Goal: Use online tool/utility: Utilize a website feature to perform a specific function

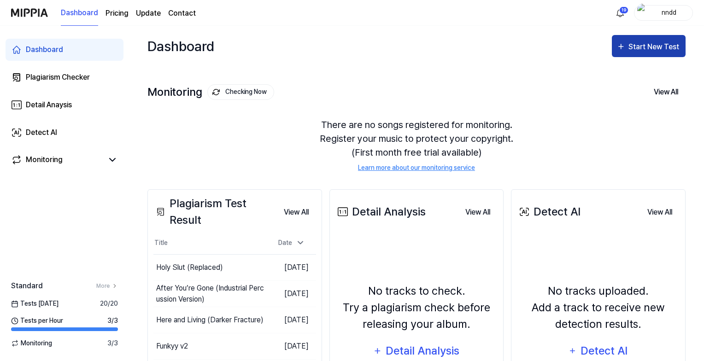
click at [632, 51] on div "Start New Test" at bounding box center [655, 47] width 53 height 12
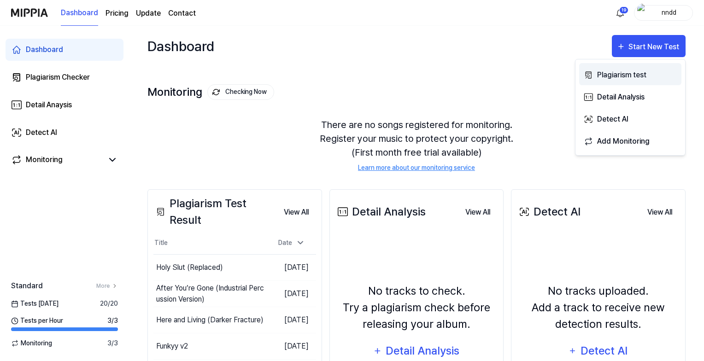
click at [605, 72] on div "Plagiarism test" at bounding box center [637, 75] width 80 height 12
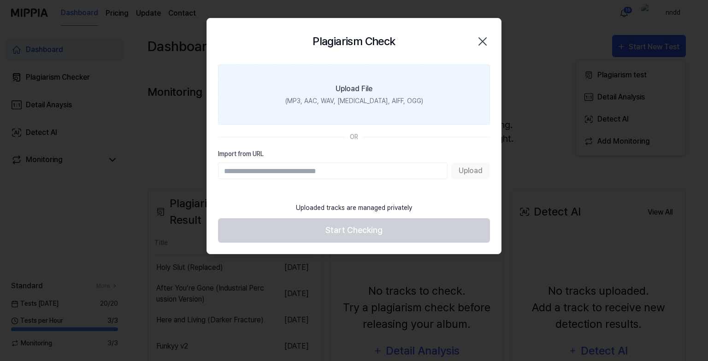
click at [434, 81] on label "Upload File (MP3, AAC, WAV, [MEDICAL_DATA], AIFF, OGG)" at bounding box center [354, 95] width 272 height 60
click at [0, 0] on input "Upload File (MP3, AAC, WAV, [MEDICAL_DATA], AIFF, OGG)" at bounding box center [0, 0] width 0 height 0
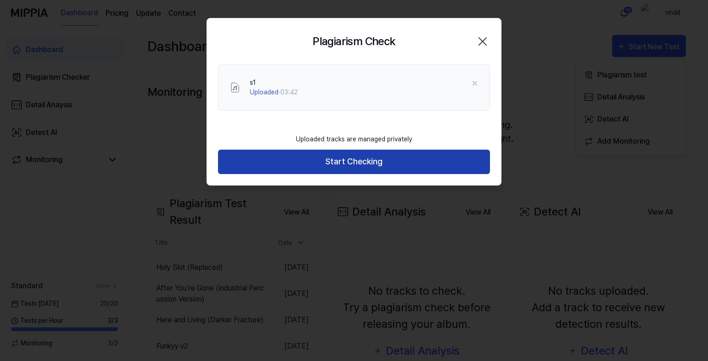
click at [330, 157] on button "Start Checking" at bounding box center [354, 162] width 272 height 24
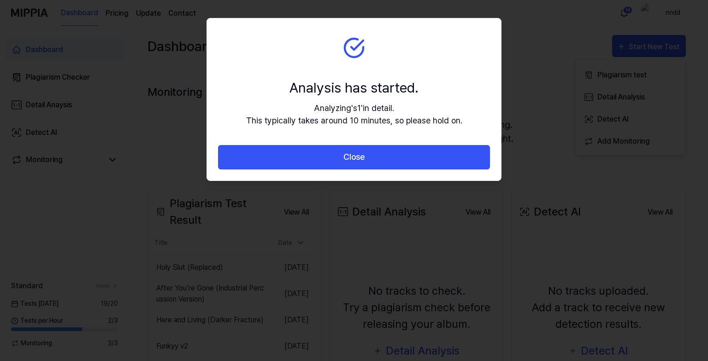
click at [330, 157] on button "Close" at bounding box center [354, 157] width 272 height 24
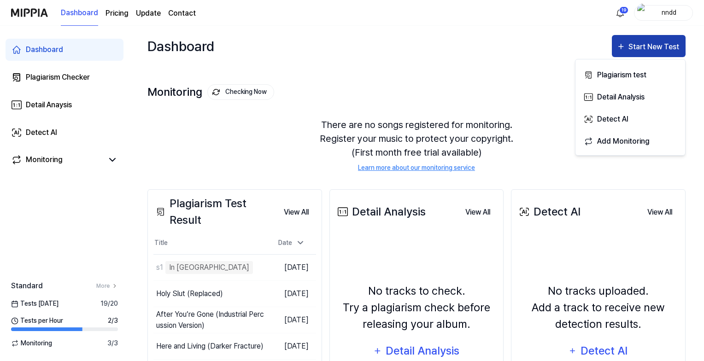
click at [635, 40] on button "Start New Test" at bounding box center [649, 46] width 74 height 22
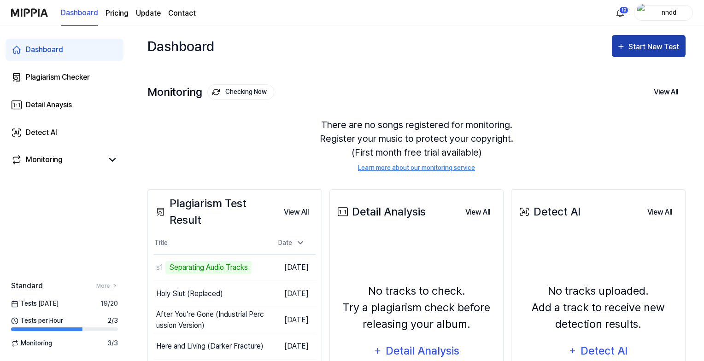
click at [635, 40] on button "Start New Test" at bounding box center [649, 46] width 74 height 22
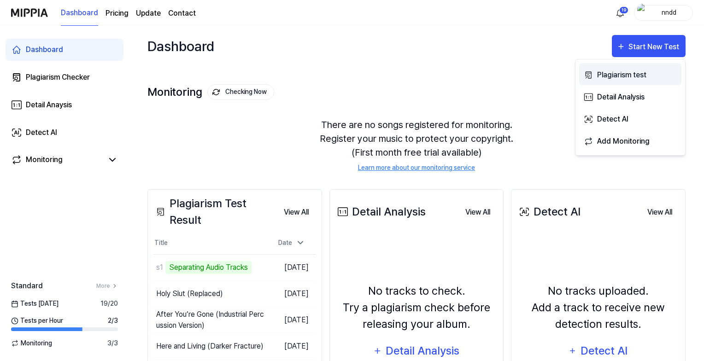
click at [605, 74] on div "Plagiarism test" at bounding box center [637, 75] width 80 height 12
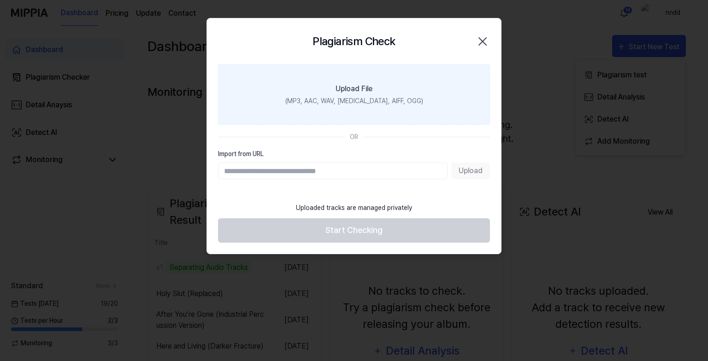
click at [408, 85] on label "Upload File (MP3, AAC, WAV, [MEDICAL_DATA], AIFF, OGG)" at bounding box center [354, 95] width 272 height 60
click at [0, 0] on input "Upload File (MP3, AAC, WAV, [MEDICAL_DATA], AIFF, OGG)" at bounding box center [0, 0] width 0 height 0
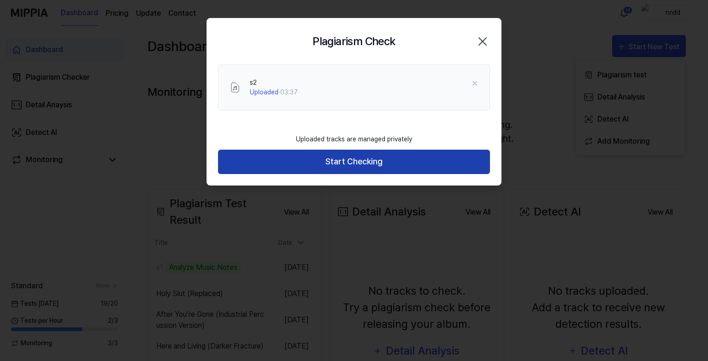
click at [308, 159] on button "Start Checking" at bounding box center [354, 162] width 272 height 24
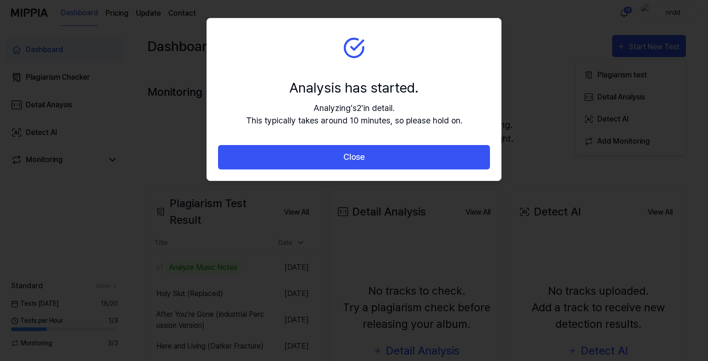
click at [308, 159] on button "Close" at bounding box center [354, 157] width 272 height 24
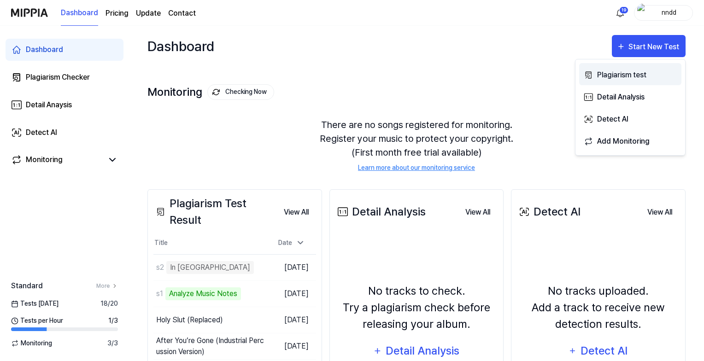
click at [608, 72] on div "Plagiarism test" at bounding box center [637, 75] width 80 height 12
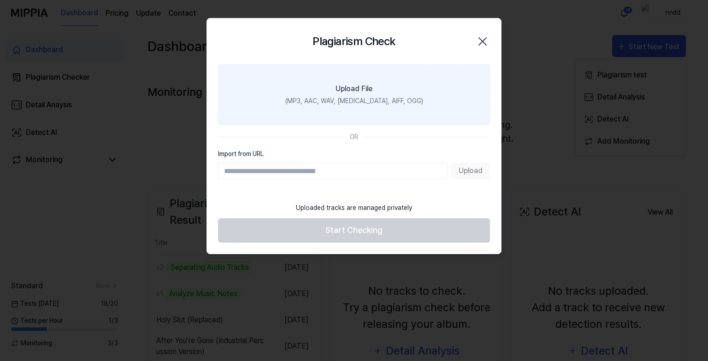
click at [434, 82] on label "Upload File (MP3, AAC, WAV, [MEDICAL_DATA], AIFF, OGG)" at bounding box center [354, 95] width 272 height 60
click at [0, 0] on input "Upload File (MP3, AAC, WAV, [MEDICAL_DATA], AIFF, OGG)" at bounding box center [0, 0] width 0 height 0
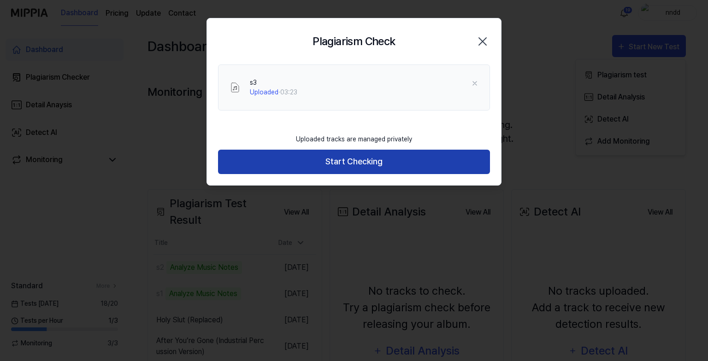
click at [305, 152] on button "Start Checking" at bounding box center [354, 162] width 272 height 24
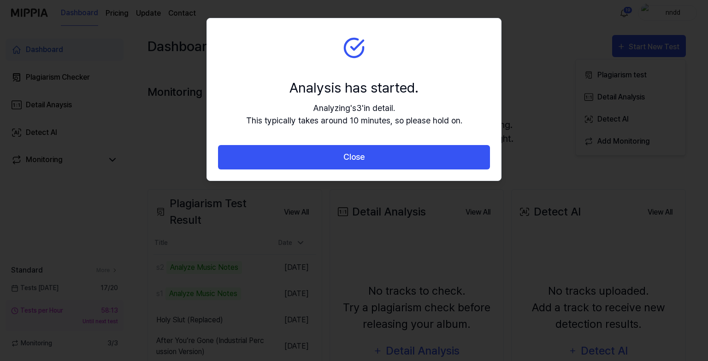
click at [305, 152] on button "Close" at bounding box center [354, 157] width 272 height 24
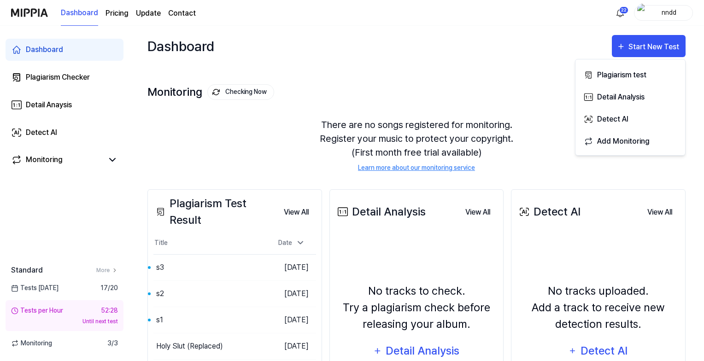
scroll to position [25, 0]
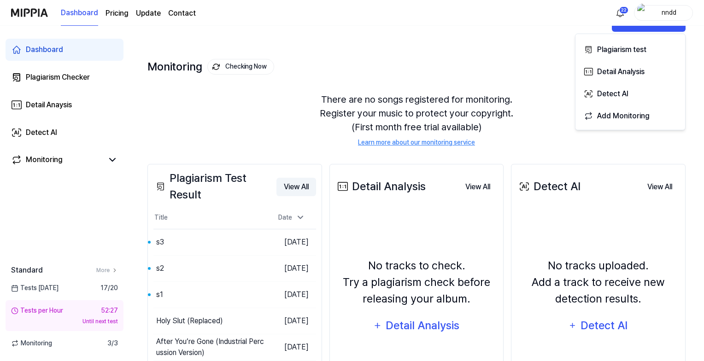
click at [307, 185] on button "View All" at bounding box center [297, 187] width 40 height 18
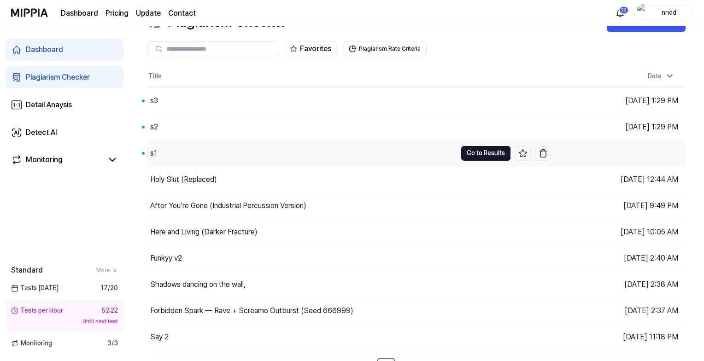
click at [478, 151] on button "Go to Results" at bounding box center [485, 153] width 49 height 15
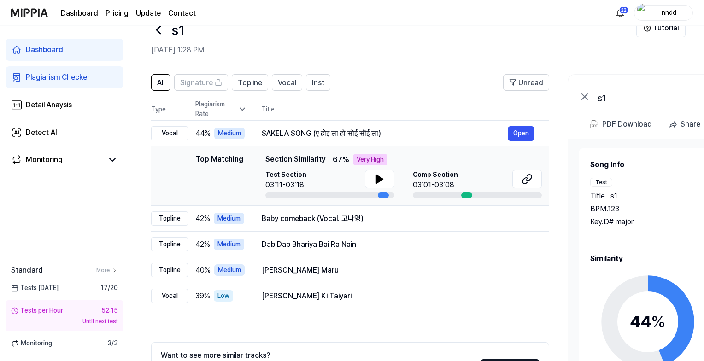
click at [161, 29] on icon at bounding box center [158, 30] width 15 height 15
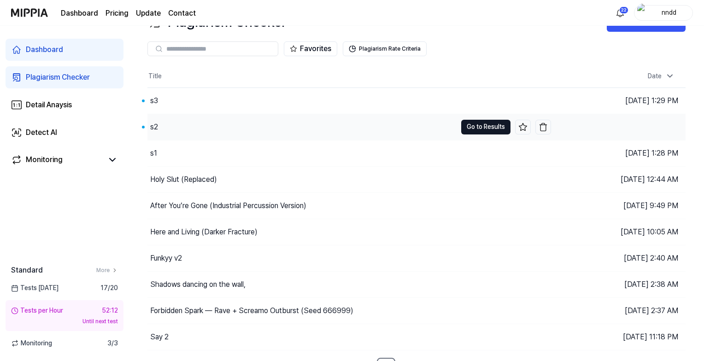
click at [498, 124] on button "Go to Results" at bounding box center [485, 127] width 49 height 15
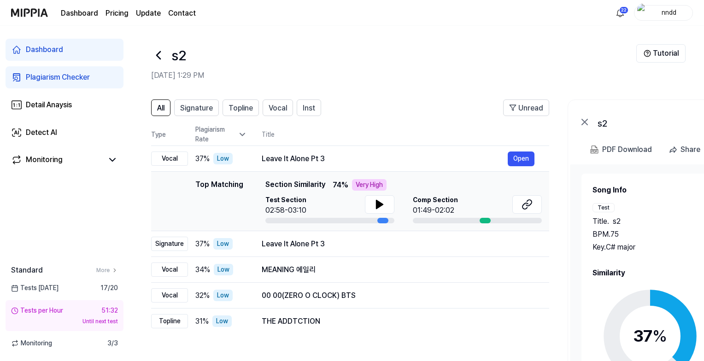
click at [396, 53] on div "s2" at bounding box center [393, 55] width 485 height 22
click at [158, 57] on icon at bounding box center [159, 55] width 4 height 7
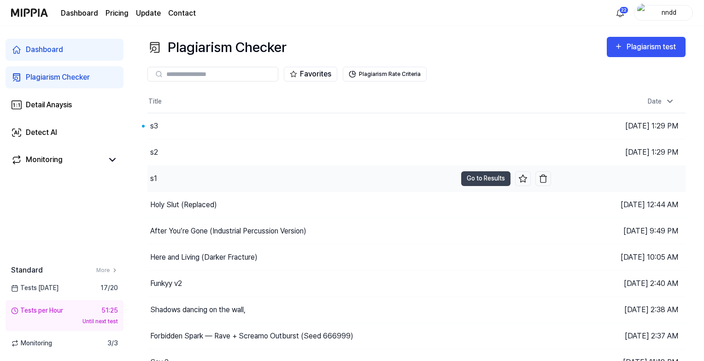
click at [159, 173] on div "s1" at bounding box center [301, 179] width 309 height 26
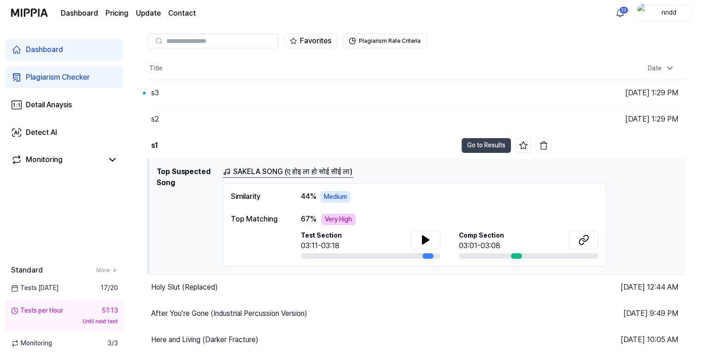
scroll to position [31, 0]
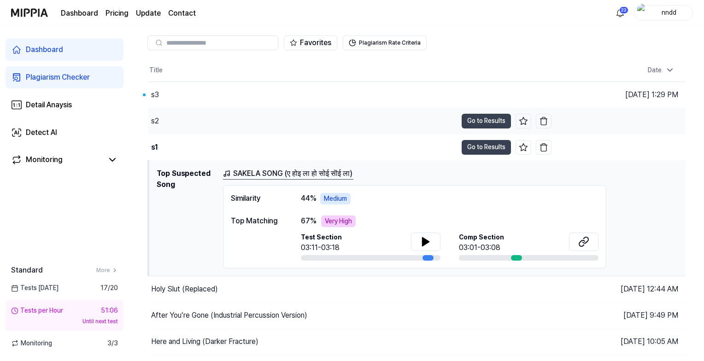
click at [223, 125] on div "s2" at bounding box center [302, 121] width 309 height 26
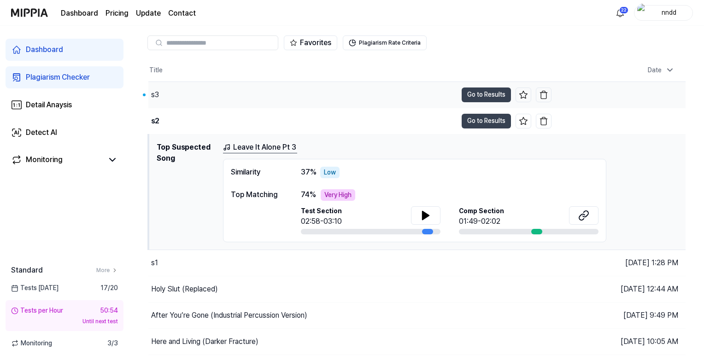
click at [207, 100] on div "s3" at bounding box center [302, 95] width 309 height 26
